Goal: Communication & Community: Answer question/provide support

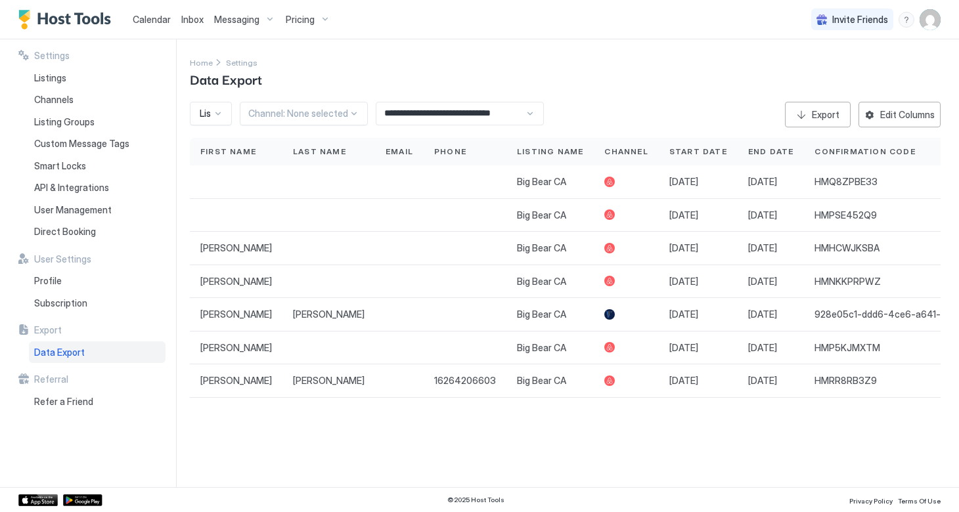
click at [191, 18] on span "Inbox" at bounding box center [192, 19] width 22 height 11
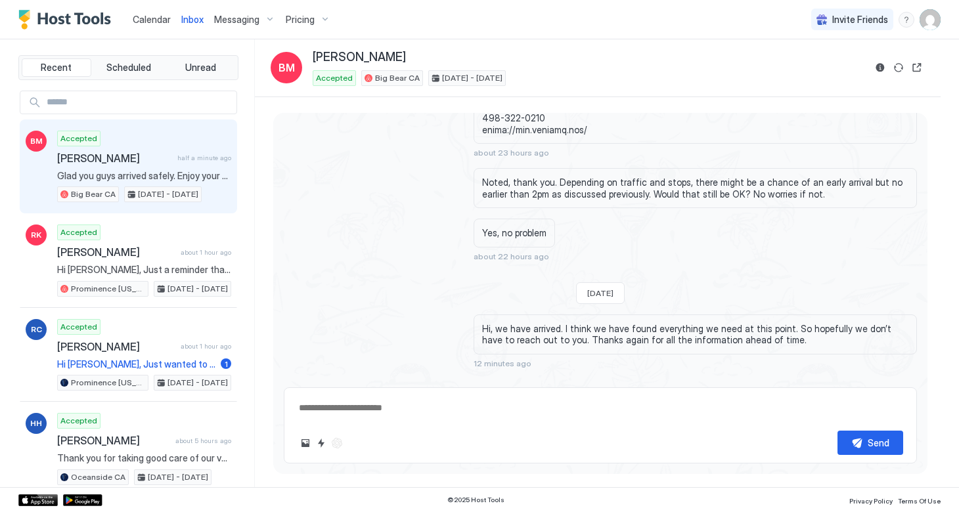
scroll to position [1635, 0]
click at [910, 430] on button "Scheduled Messages" at bounding box center [856, 439] width 122 height 18
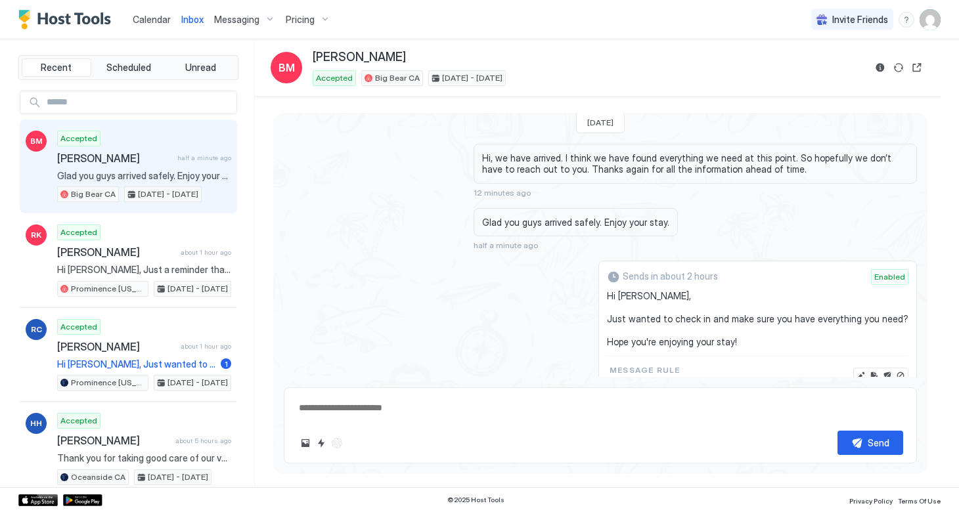
scroll to position [1810, 0]
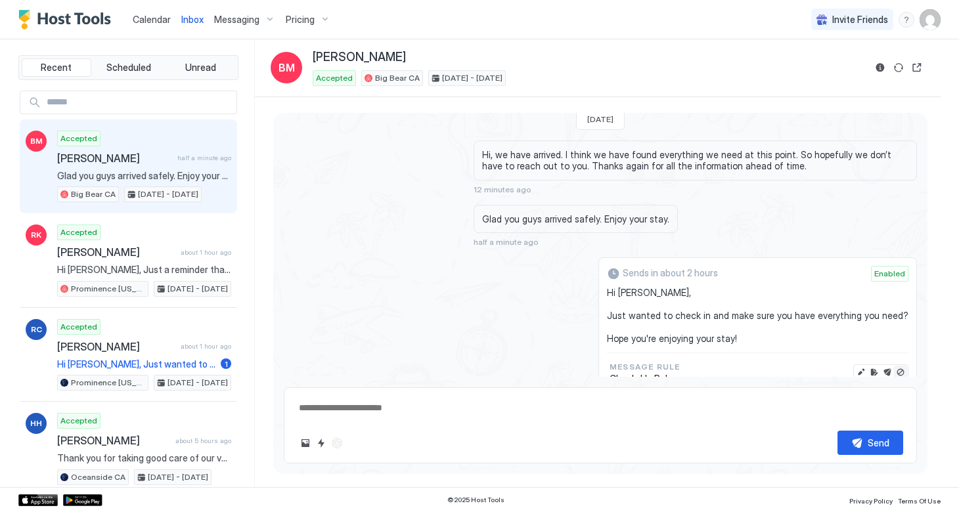
click at [900, 366] on button "Disable message" at bounding box center [900, 372] width 13 height 13
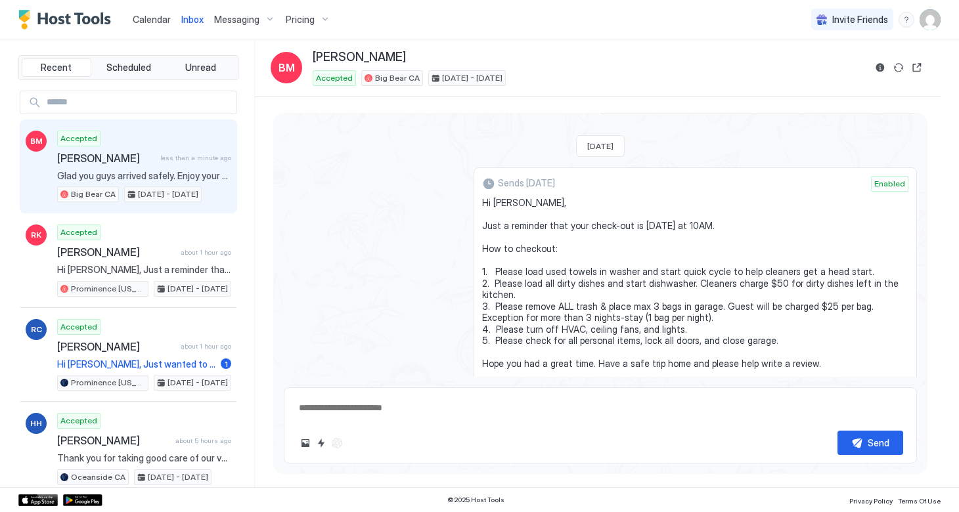
scroll to position [2094, 0]
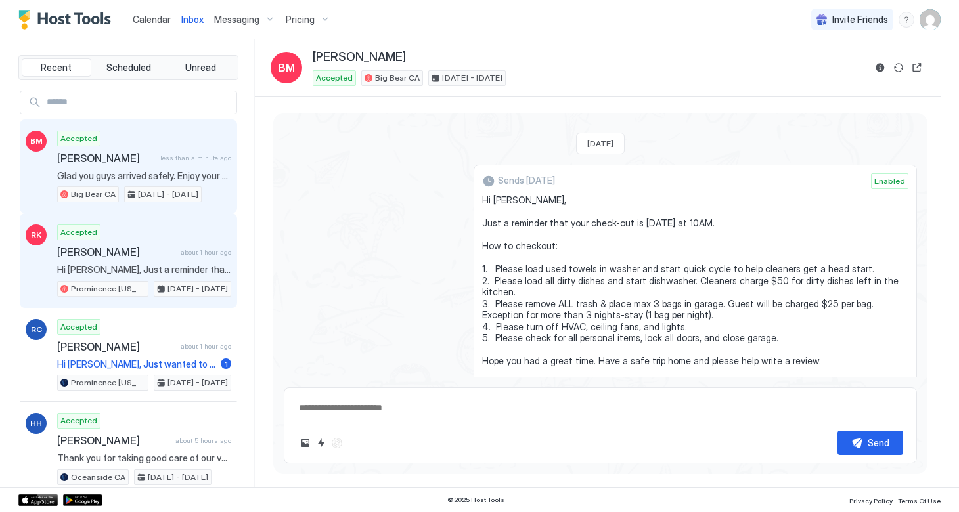
click at [82, 243] on div "Accepted [PERSON_NAME] about 1 hour ago Hi [PERSON_NAME], Just a reminder that …" at bounding box center [144, 261] width 174 height 72
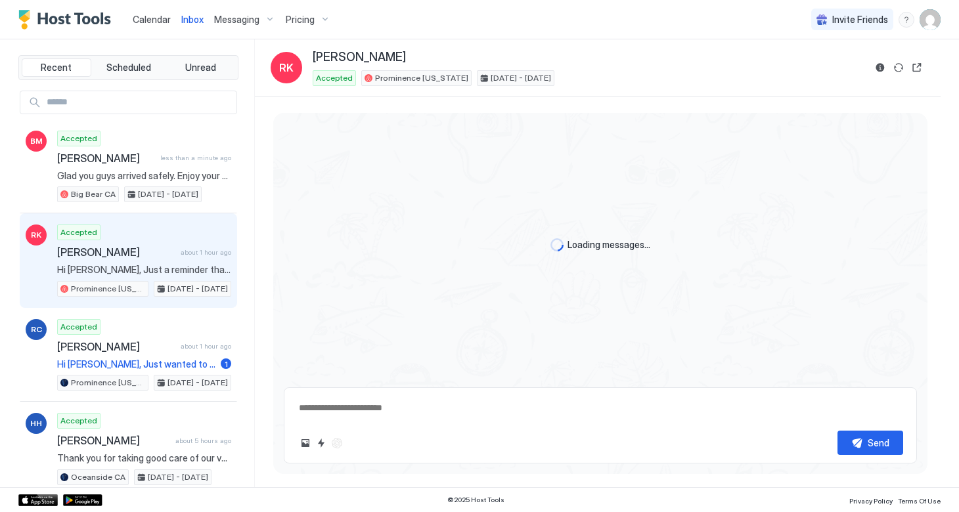
scroll to position [1107, 0]
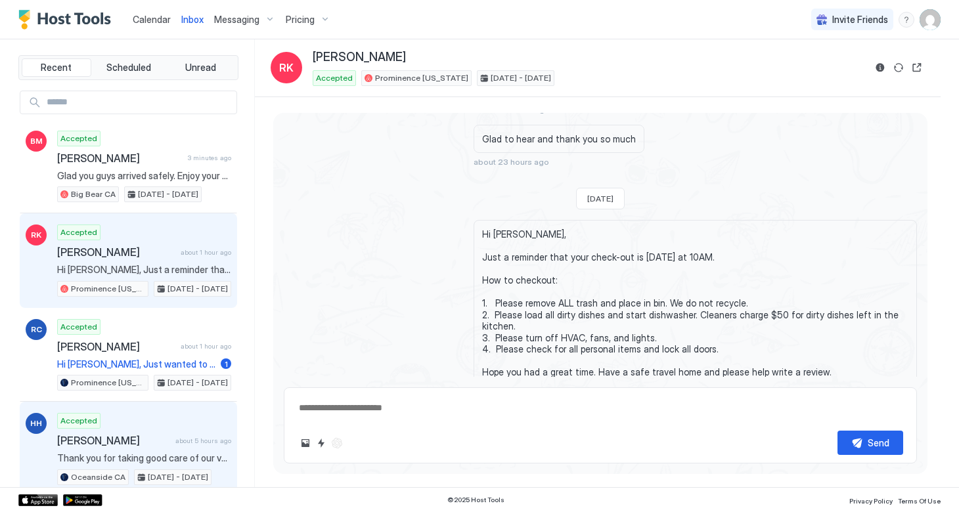
click at [119, 448] on div "Accepted [PERSON_NAME] about 5 hours ago Thank you for taking good care of our …" at bounding box center [144, 449] width 174 height 72
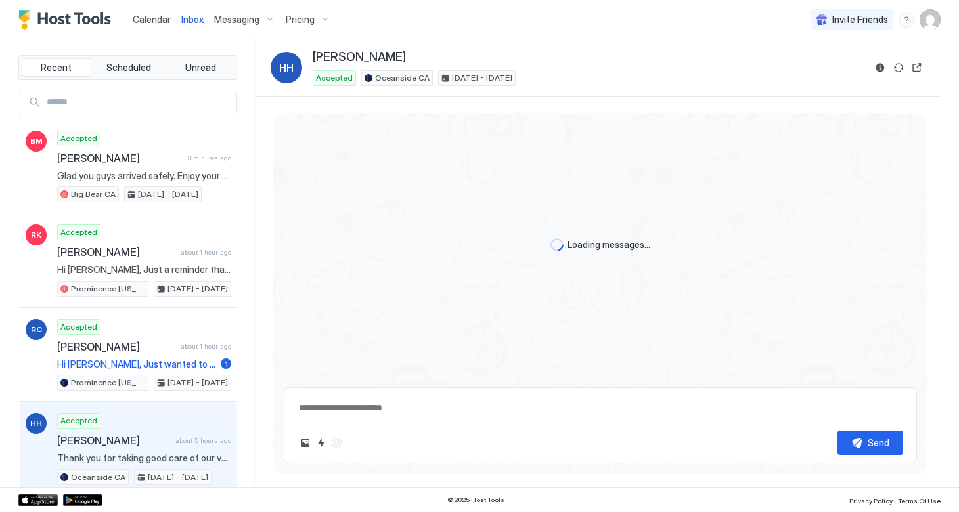
scroll to position [1016, 0]
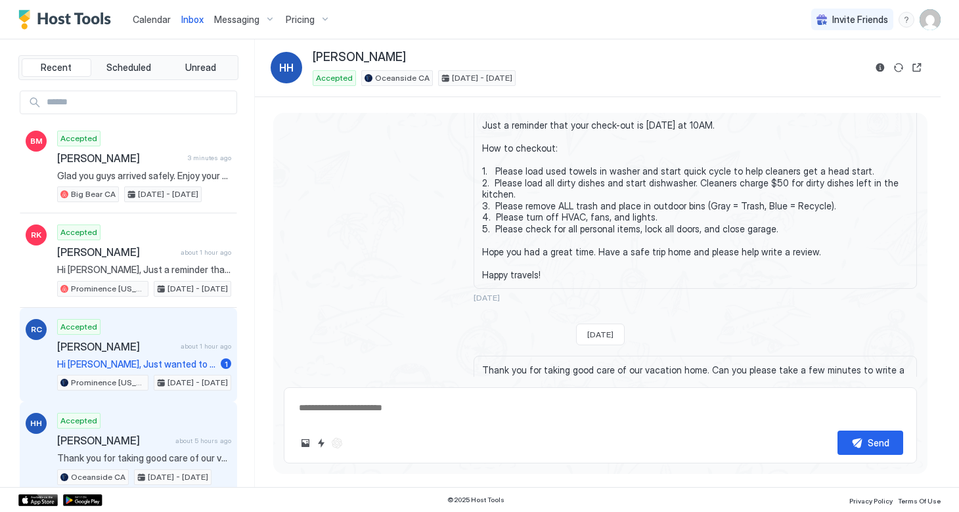
click at [133, 367] on span "Hi [PERSON_NAME], Just wanted to touch base and give you some more information …" at bounding box center [136, 365] width 158 height 12
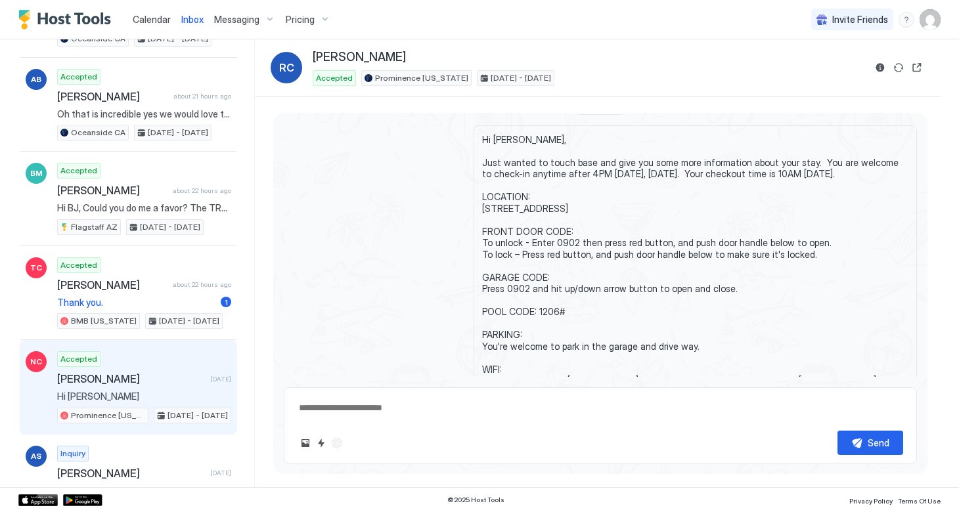
scroll to position [439, 0]
click at [100, 388] on div "Accepted [PERSON_NAME] [DATE] Hi [PERSON_NAME] [US_STATE] [DATE] - [DATE]" at bounding box center [144, 387] width 174 height 72
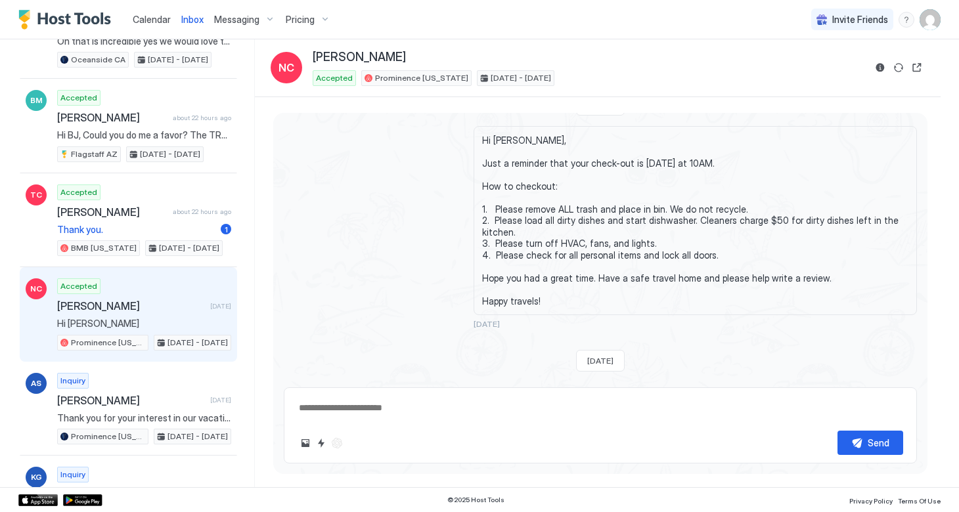
scroll to position [512, 0]
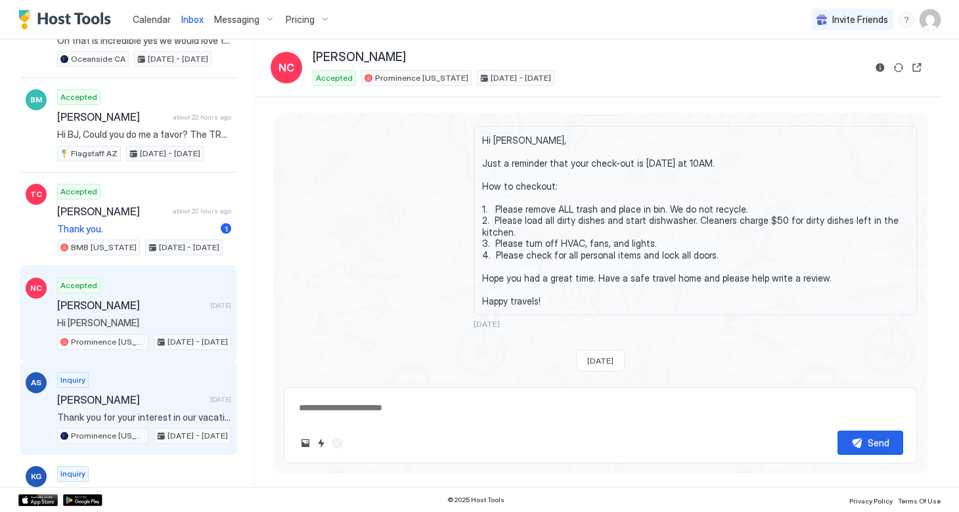
click at [89, 401] on span "[PERSON_NAME]" at bounding box center [131, 399] width 148 height 13
